Goal: Task Accomplishment & Management: Manage account settings

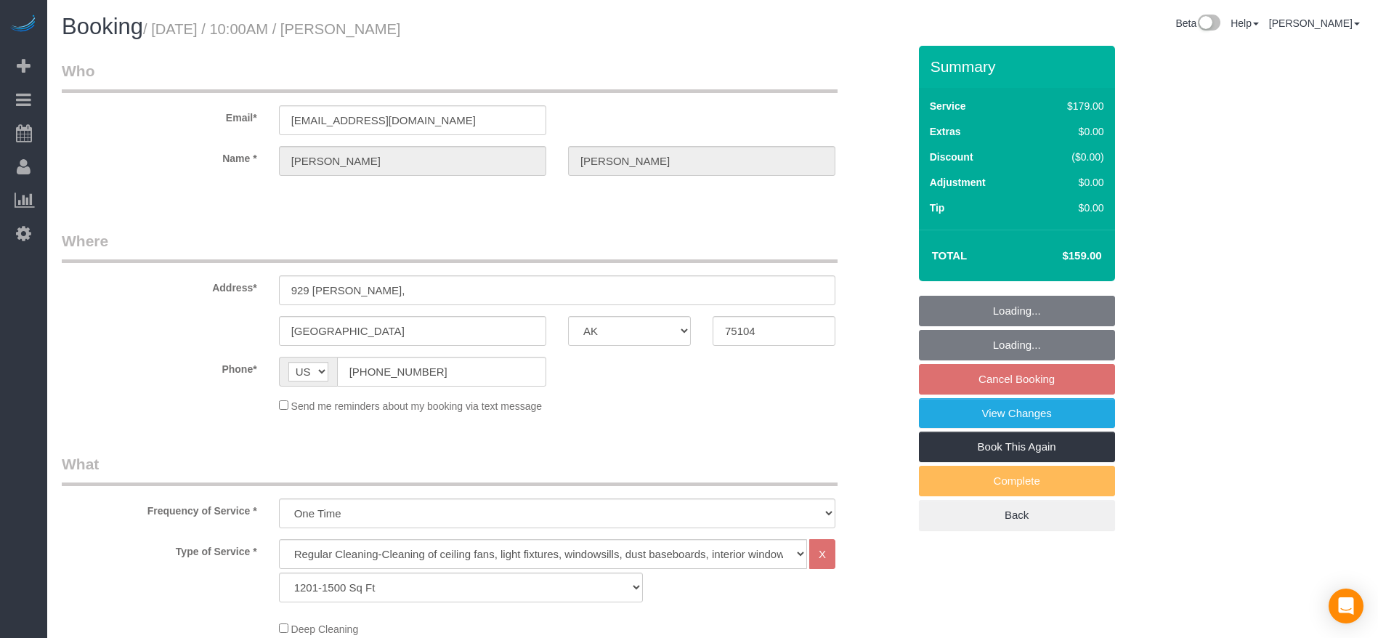
select select "[GEOGRAPHIC_DATA]"
select select "3"
select select "object:1260"
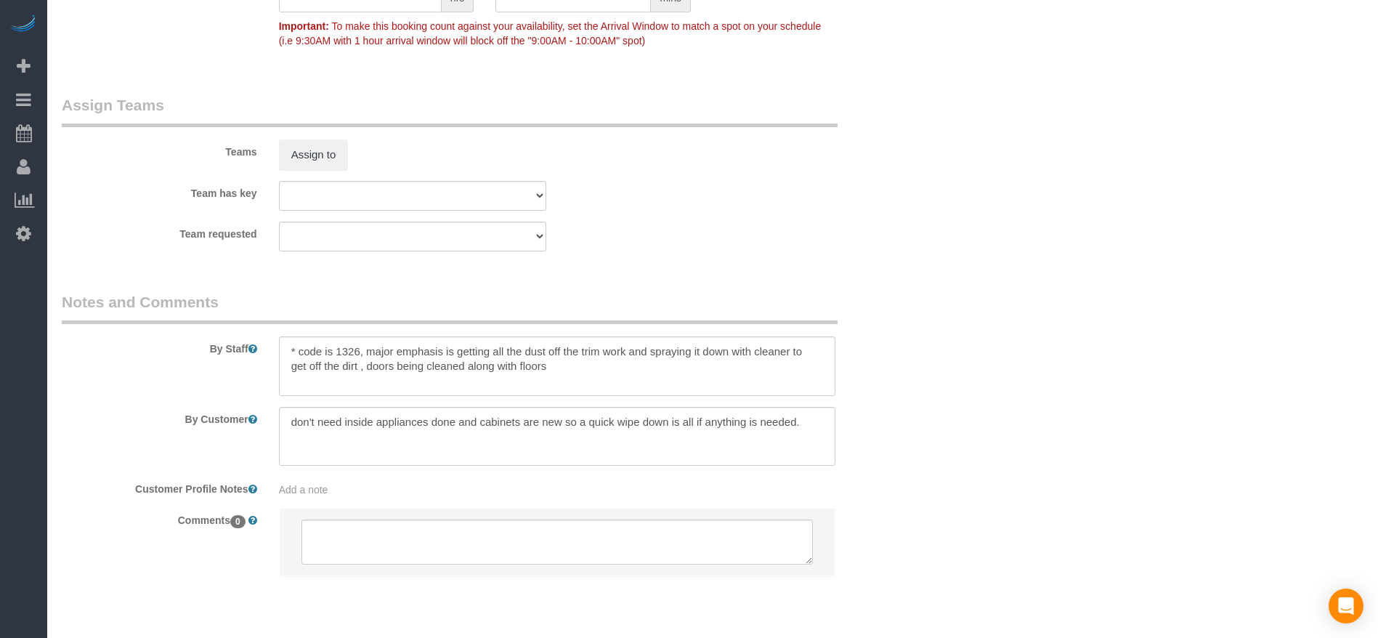
scroll to position [1486, 0]
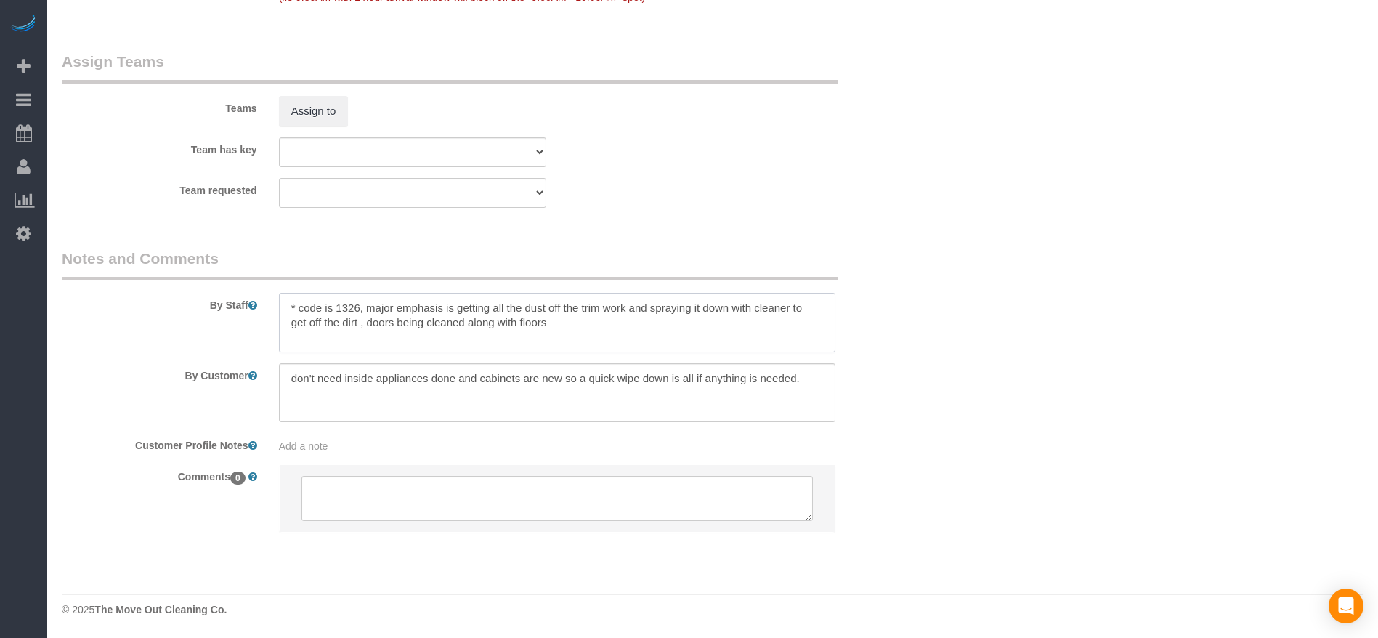
drag, startPoint x: 297, startPoint y: 307, endPoint x: 360, endPoint y: 301, distance: 63.4
click at [360, 301] on textarea at bounding box center [557, 323] width 556 height 60
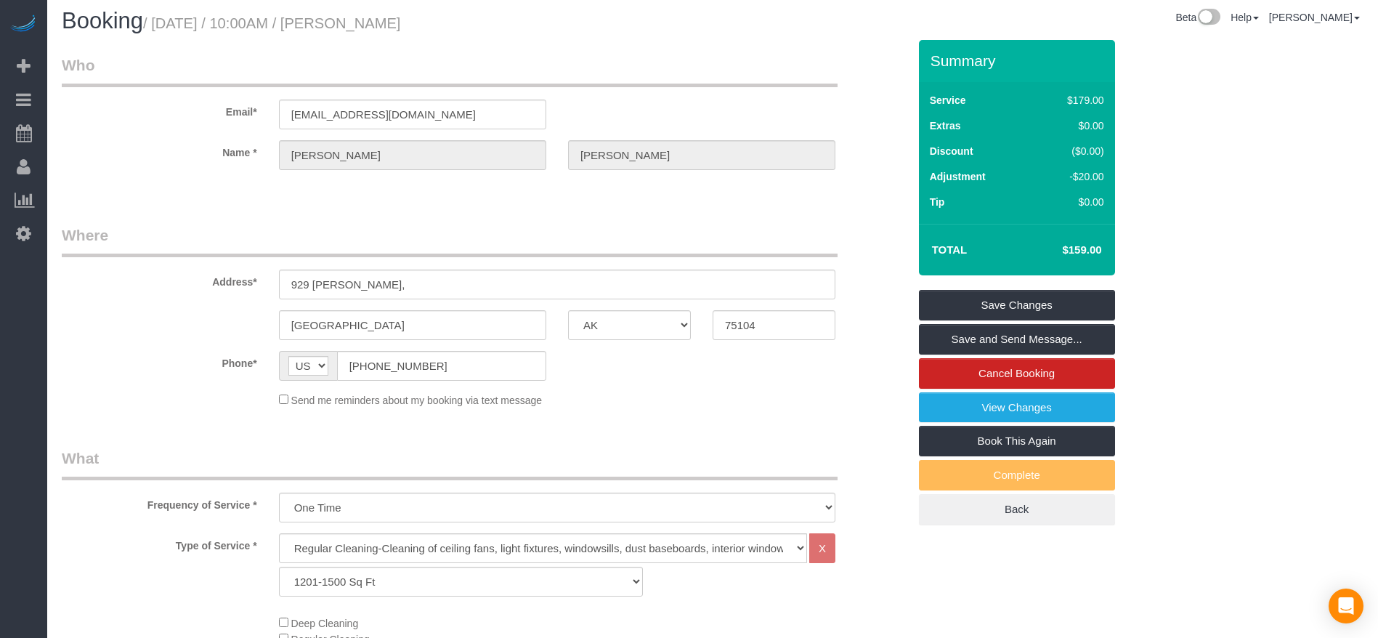
scroll to position [0, 0]
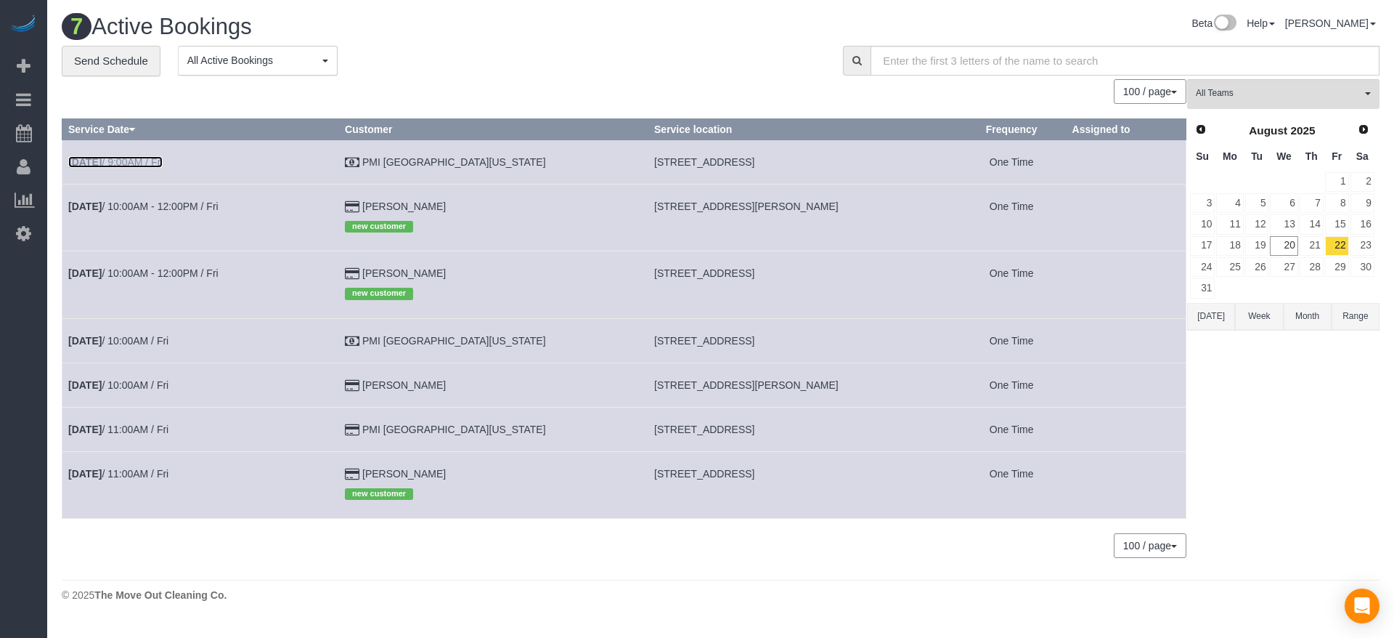
click at [154, 161] on link "[DATE] 9:00AM / Fri" at bounding box center [115, 162] width 94 height 12
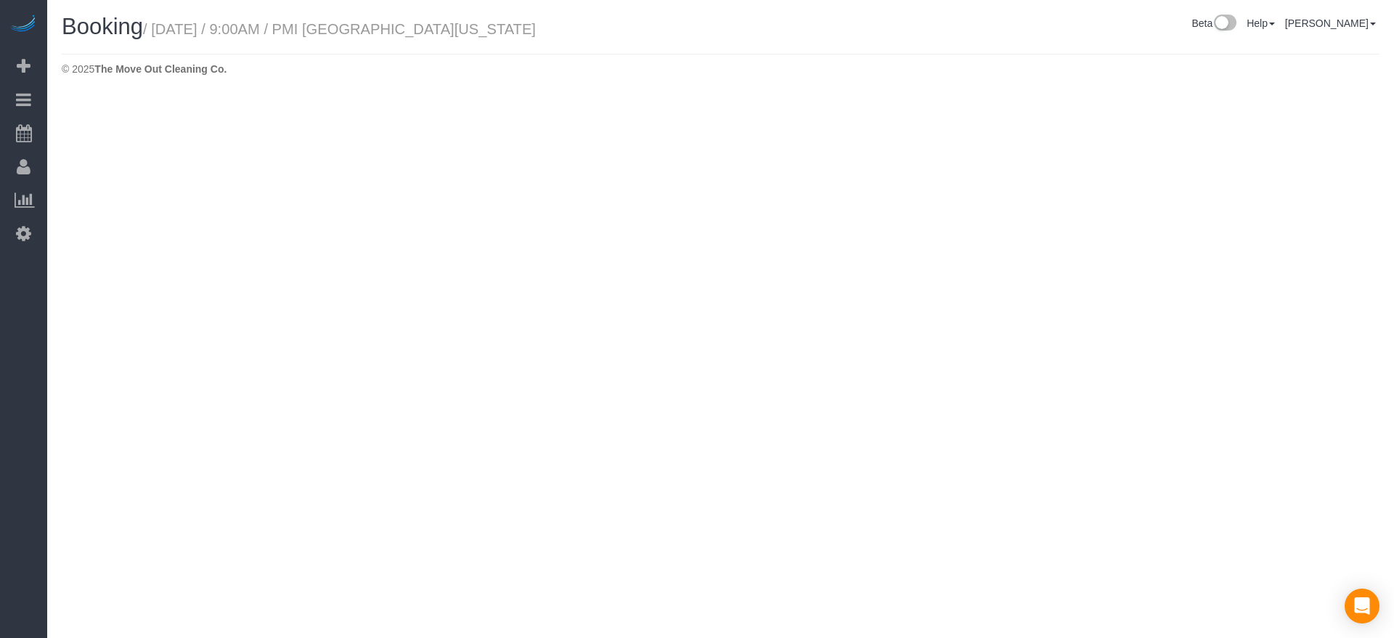
select select "[GEOGRAPHIC_DATA]"
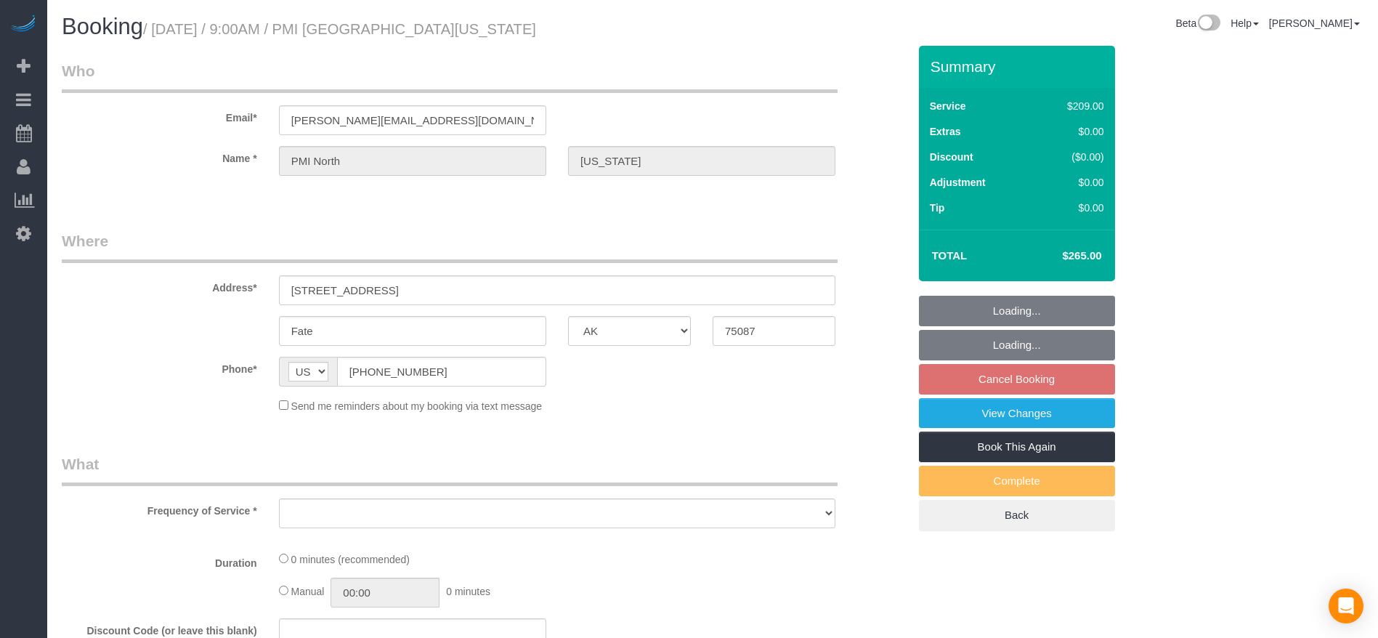
select select "object:1795"
select select "3"
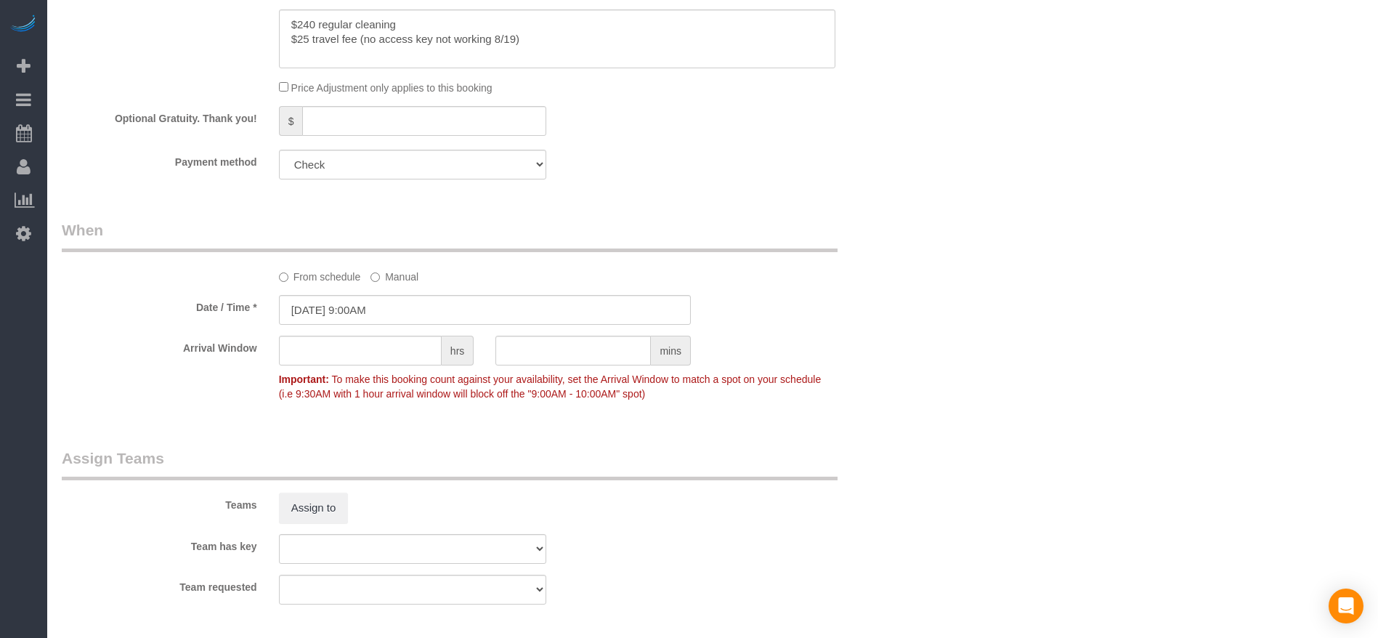
scroll to position [980, 0]
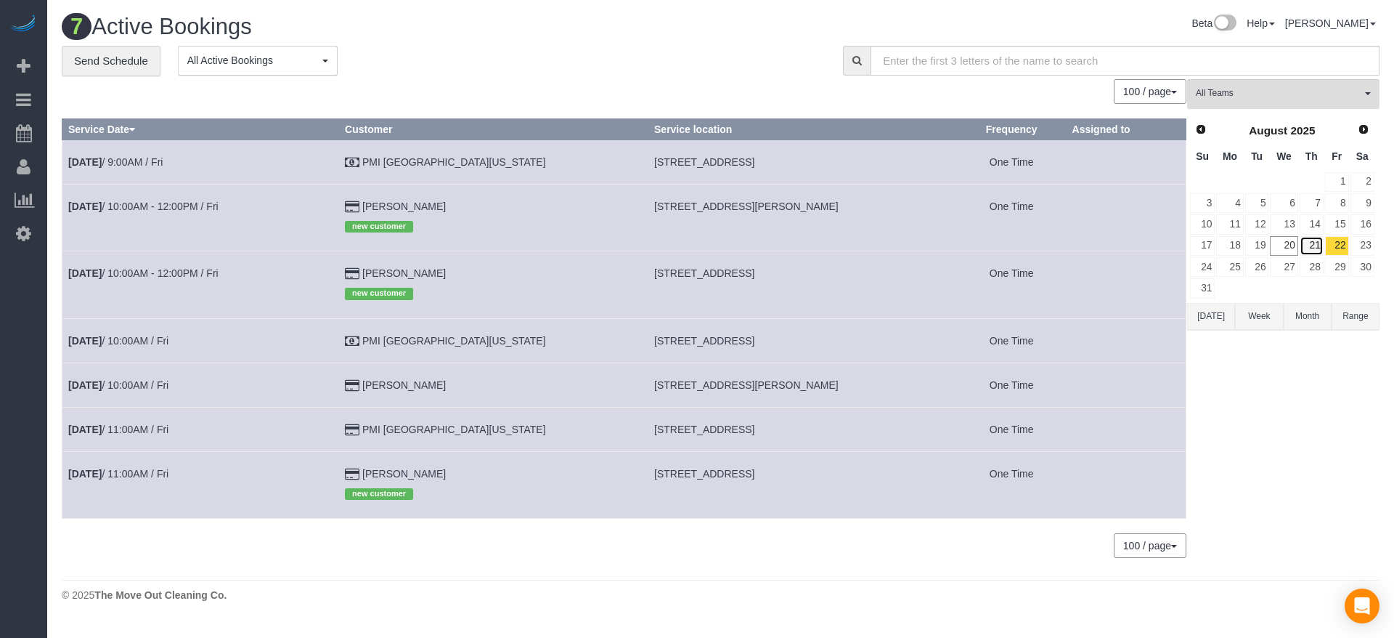
click at [1314, 248] on link "21" at bounding box center [1312, 246] width 24 height 20
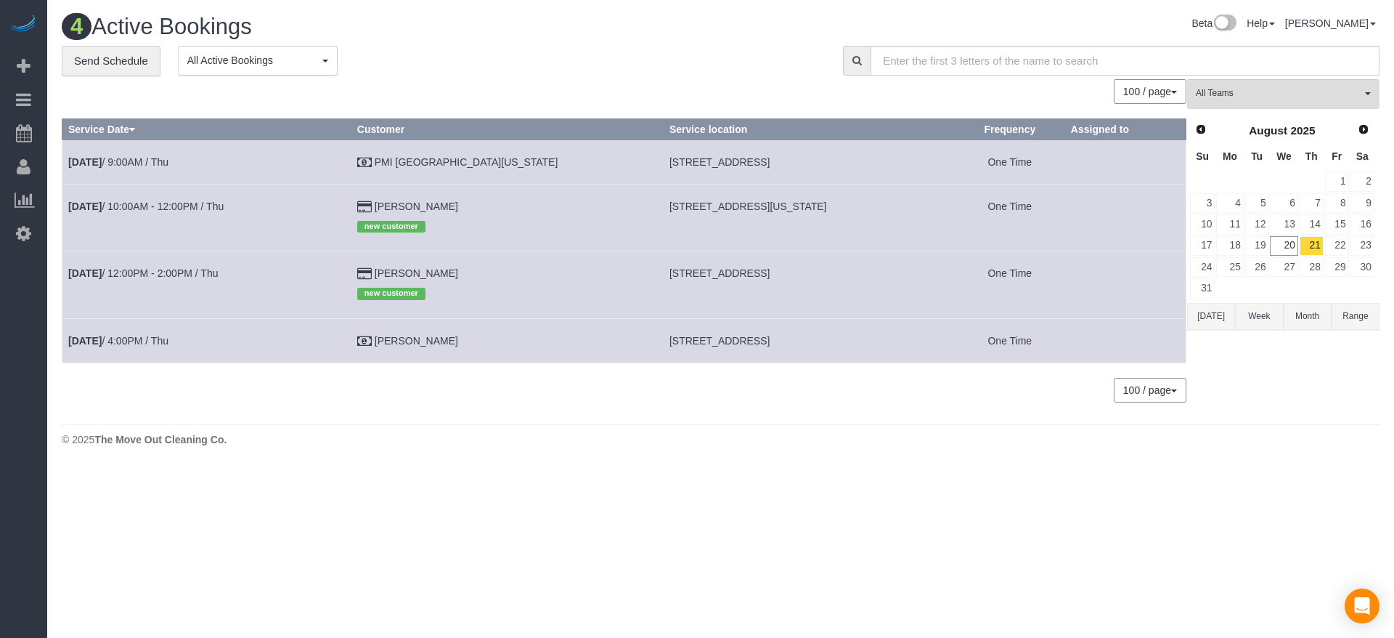
click at [1212, 317] on button "[DATE]" at bounding box center [1211, 316] width 48 height 27
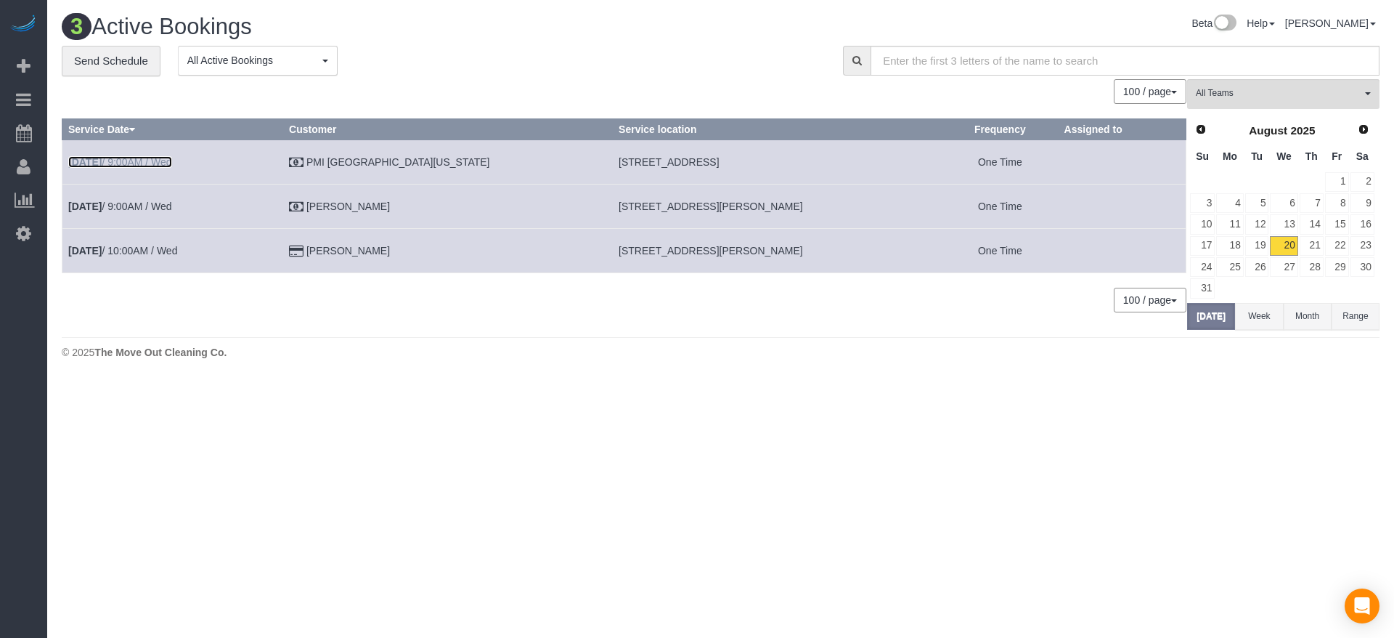
click at [129, 161] on link "[DATE] 9:00AM / Wed" at bounding box center [120, 162] width 104 height 12
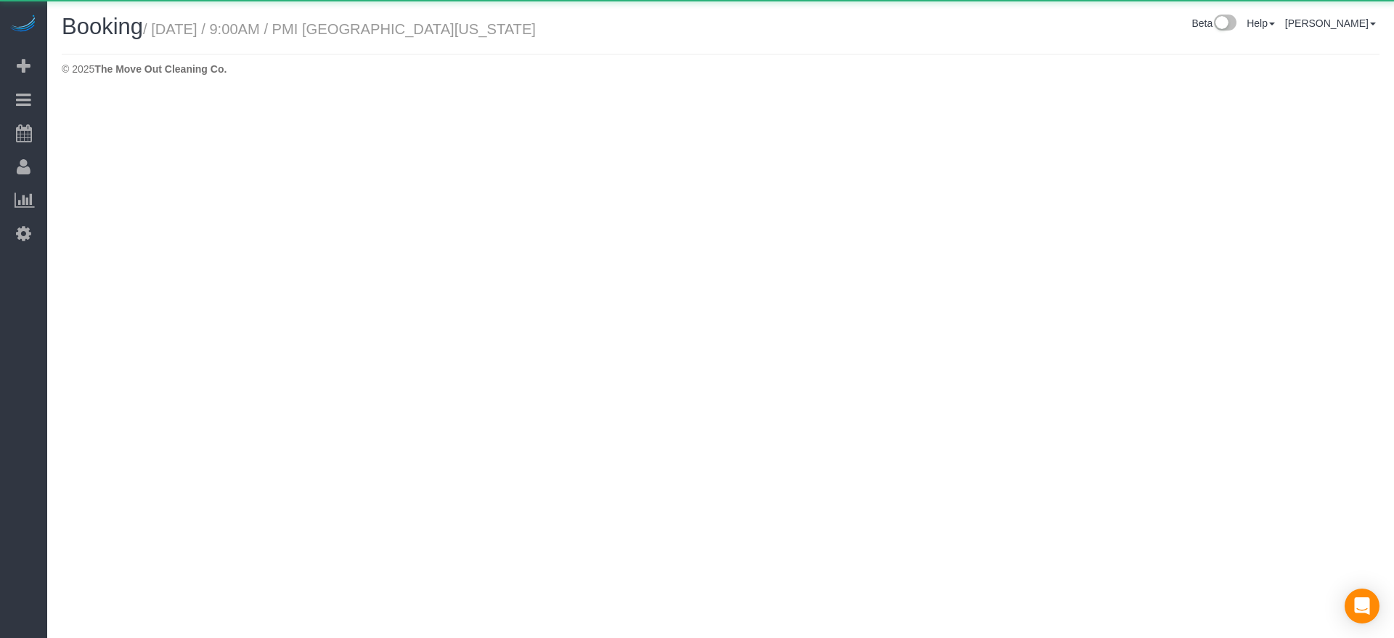
select select "[GEOGRAPHIC_DATA]"
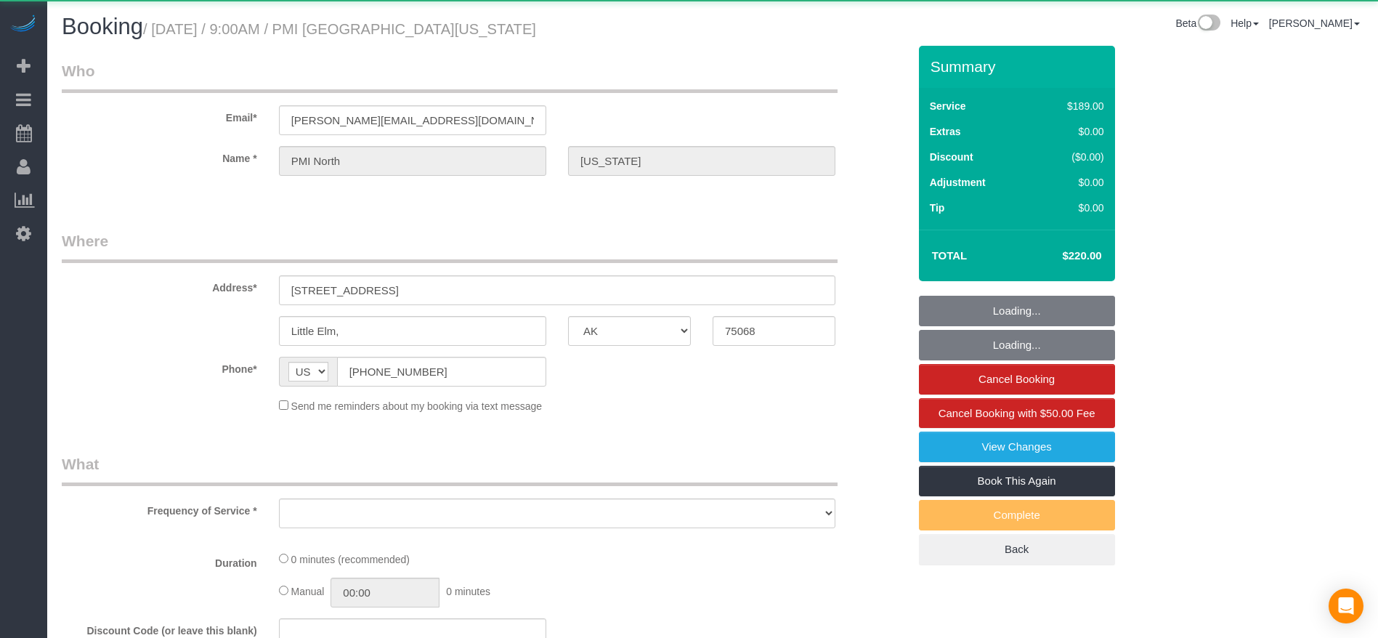
select select "object:2428"
select select "3"
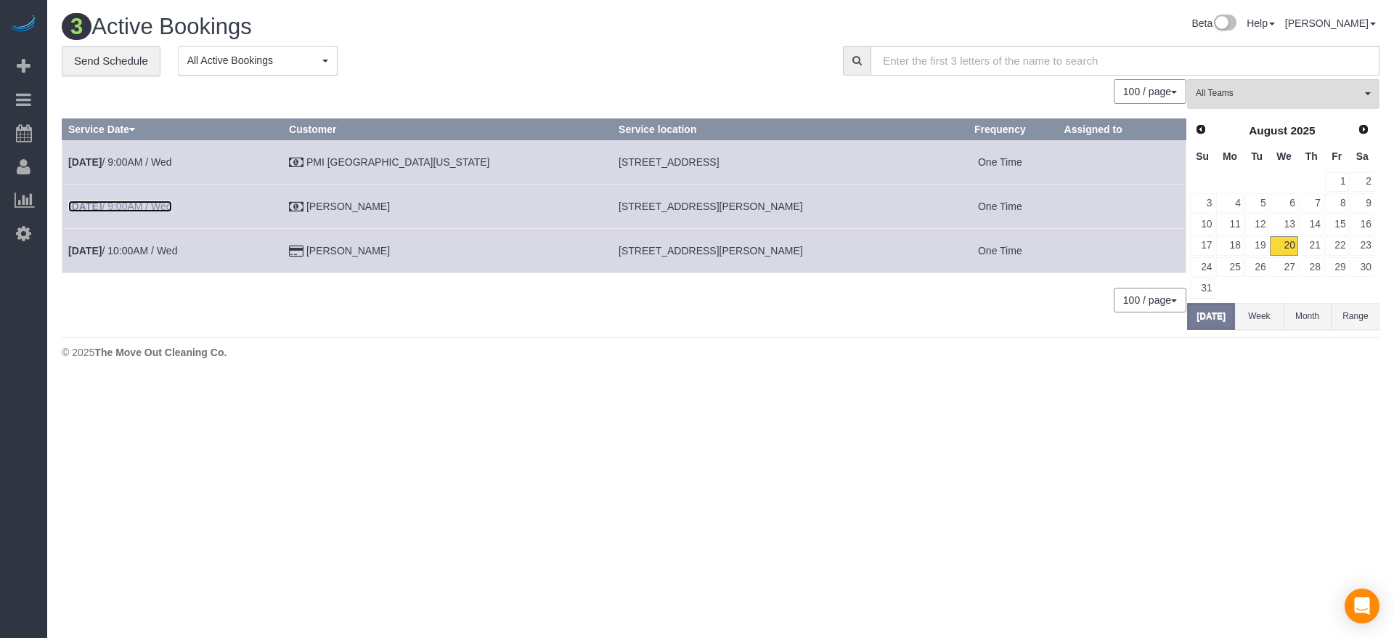
click at [143, 203] on link "[DATE] 9:00AM / Wed" at bounding box center [120, 206] width 104 height 12
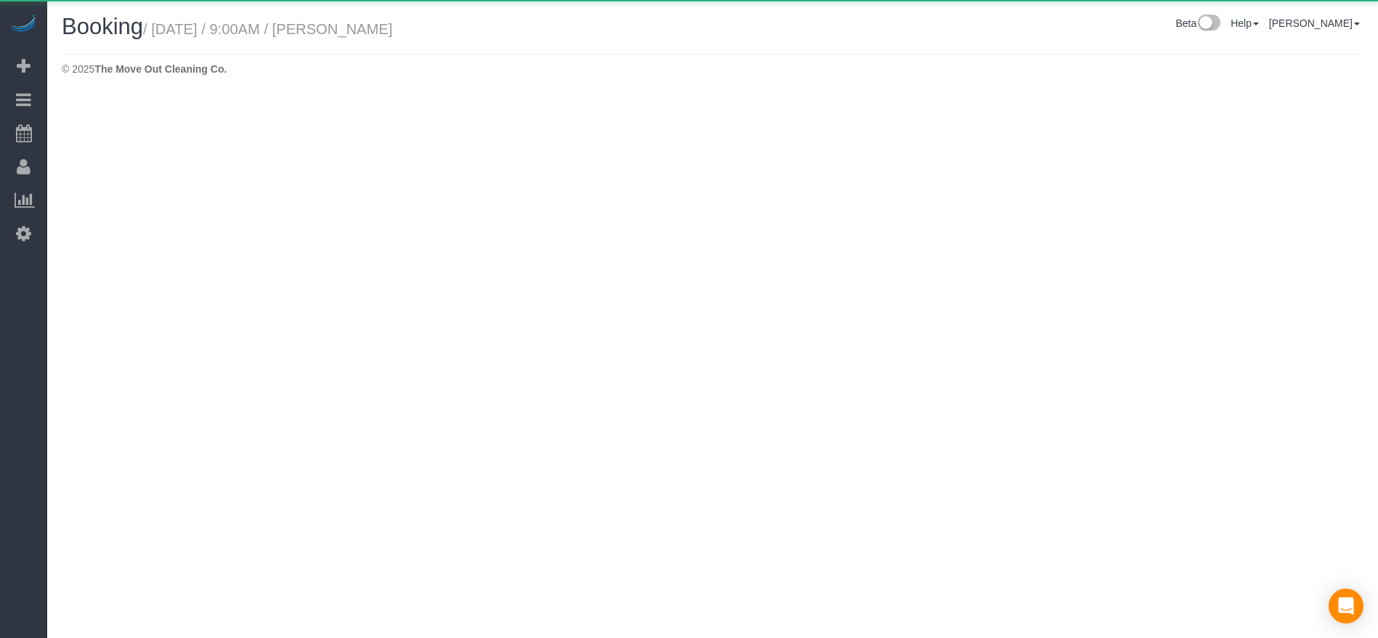
select select "[GEOGRAPHIC_DATA]"
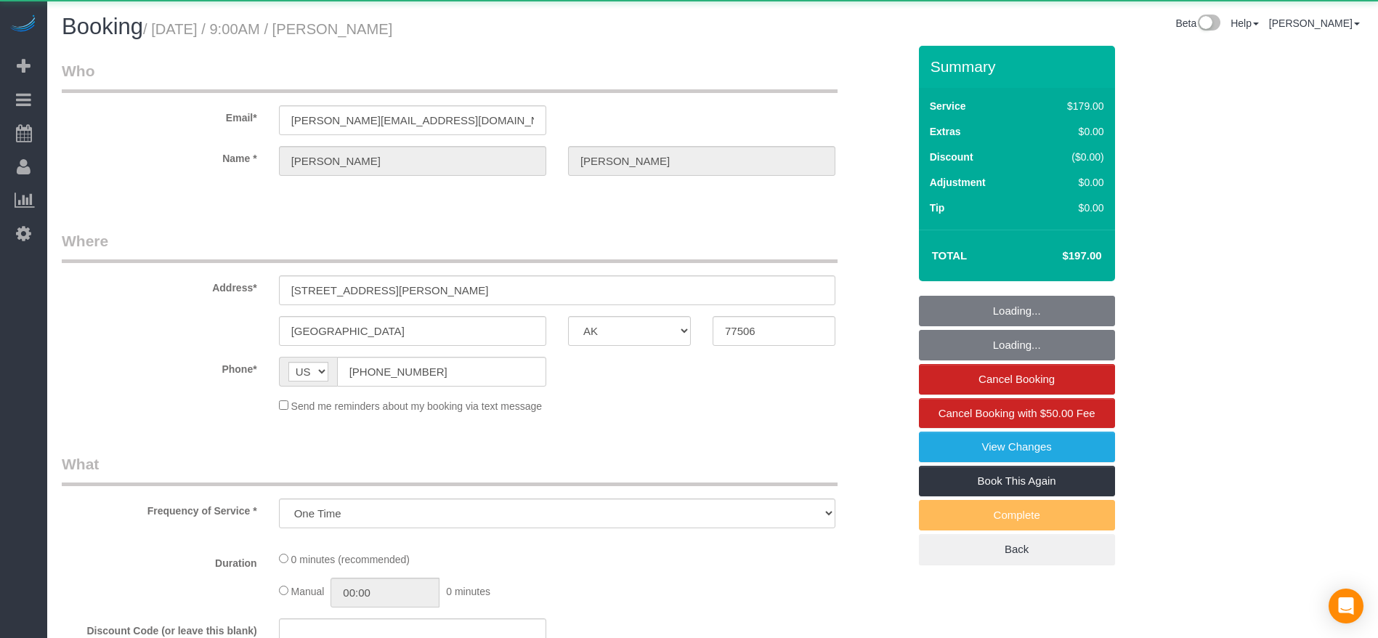
select select "object:2925"
select select "3"
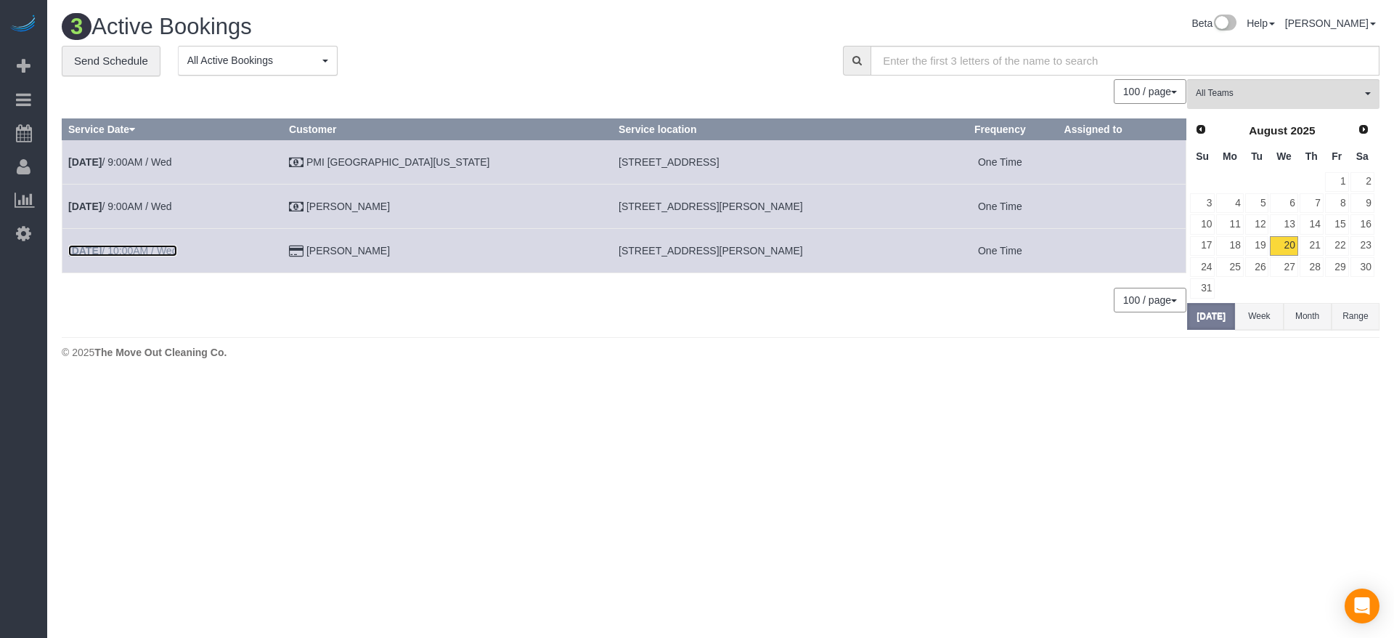
click at [121, 252] on link "[DATE] 10:00AM / Wed" at bounding box center [122, 251] width 109 height 12
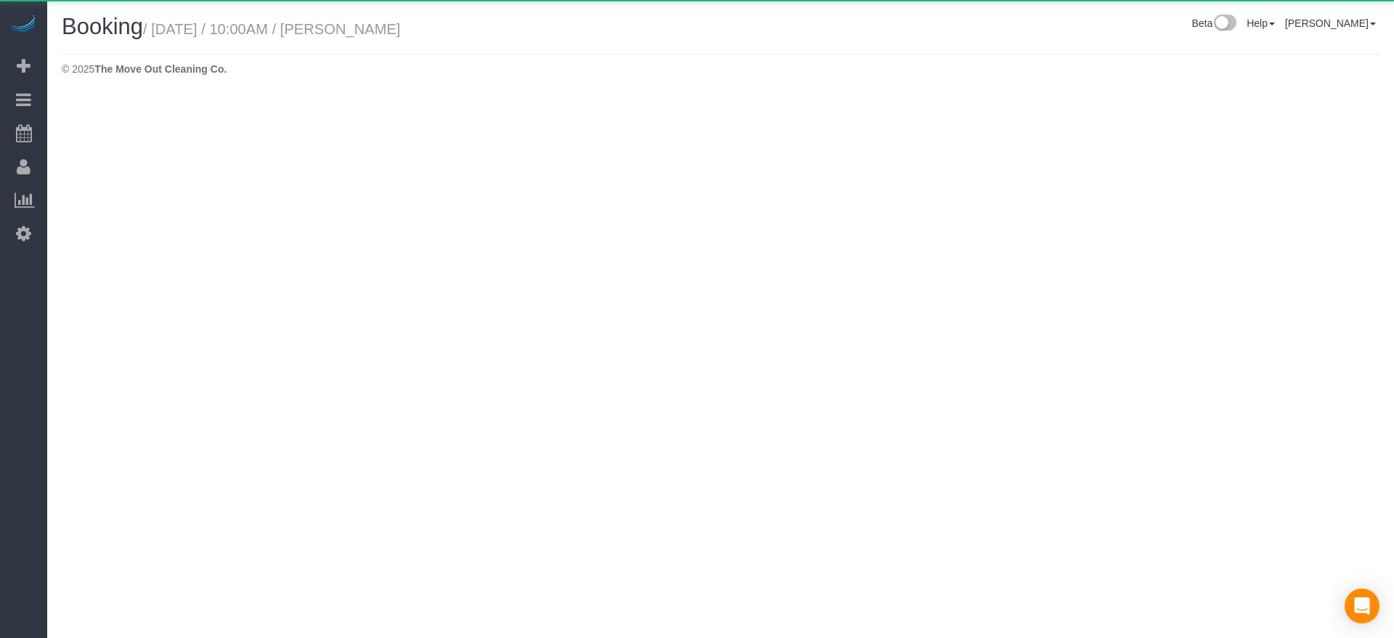
select select "[GEOGRAPHIC_DATA]"
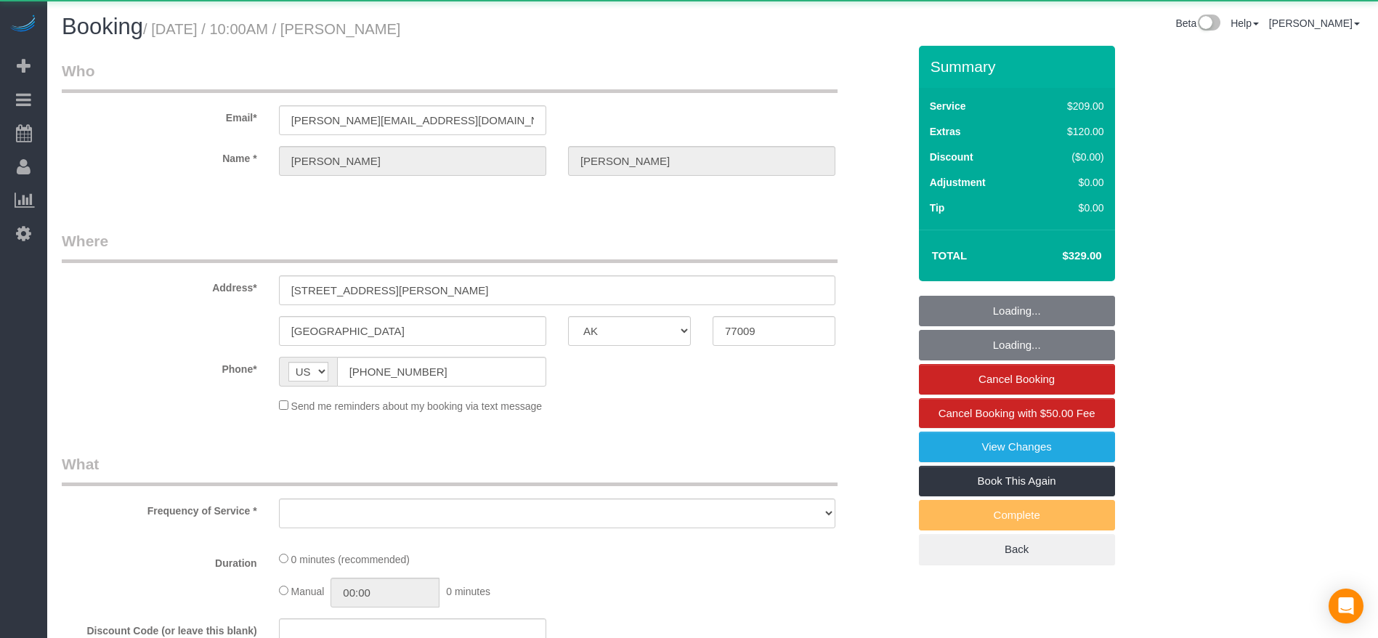
select select "object:3349"
select select "string:fspay-5f9d37c2-99f9-42c9-a91e-ba06f310703a"
select select "3"
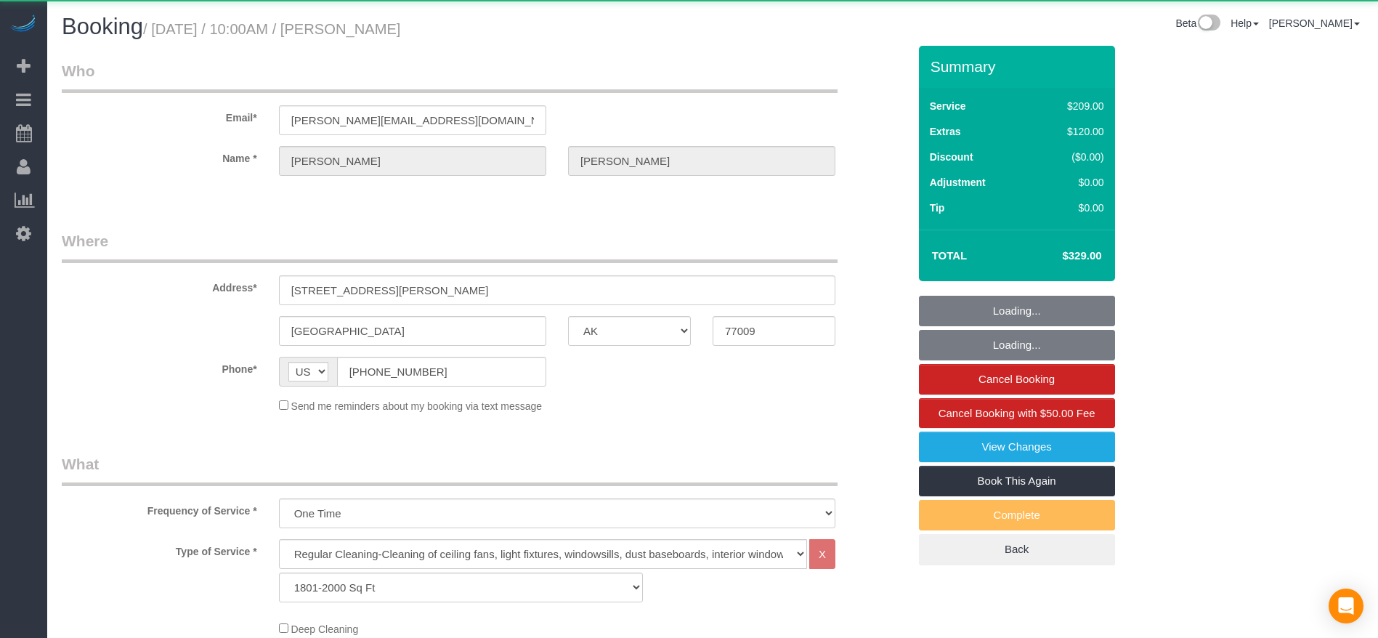
select select "object:3436"
